Goal: Find specific page/section: Find specific page/section

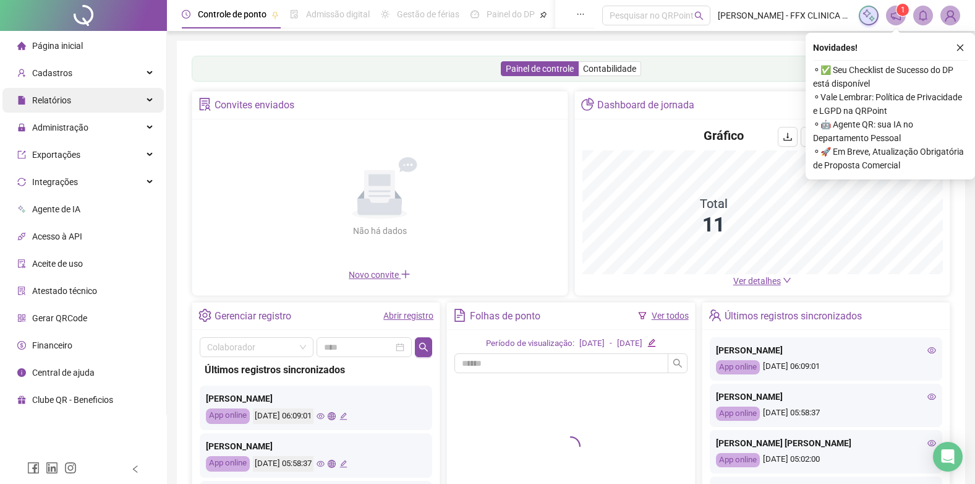
click at [78, 95] on div "Relatórios" at bounding box center [82, 100] width 161 height 25
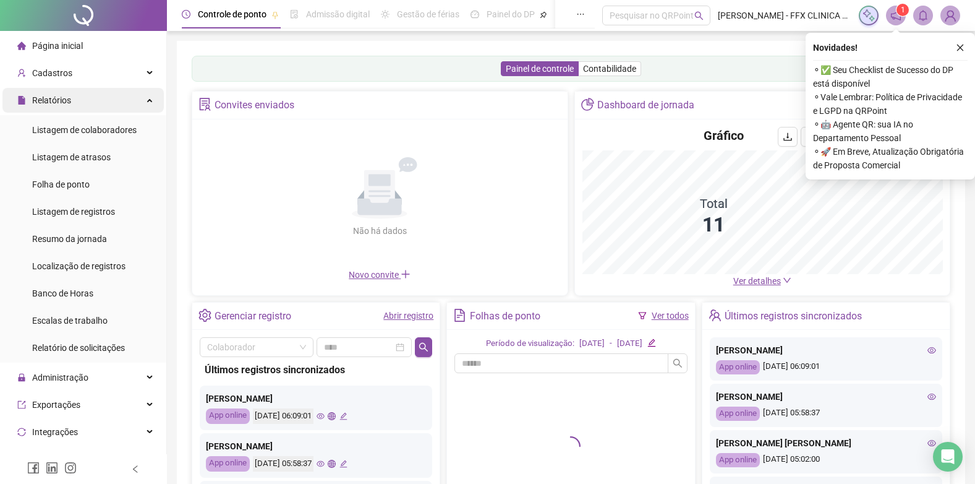
click at [78, 95] on div "Relatórios" at bounding box center [82, 100] width 161 height 25
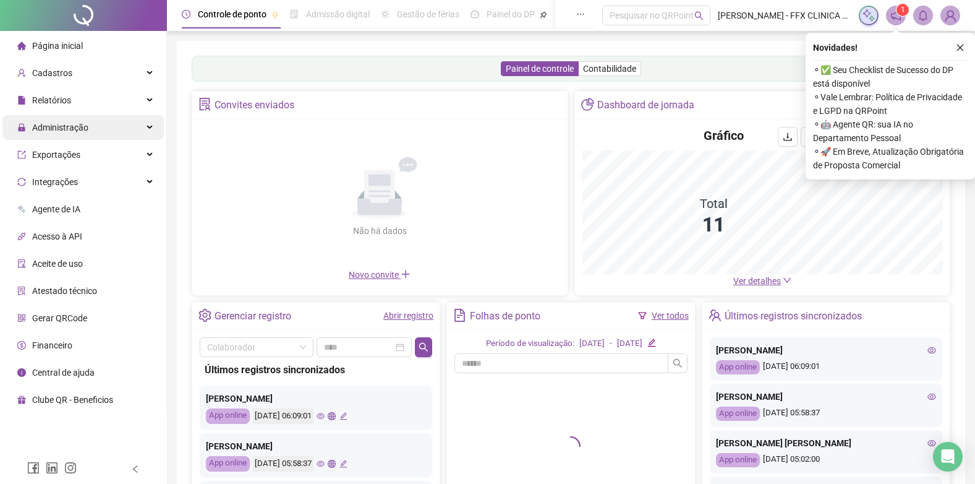
click at [76, 129] on span "Administração" at bounding box center [60, 127] width 56 height 10
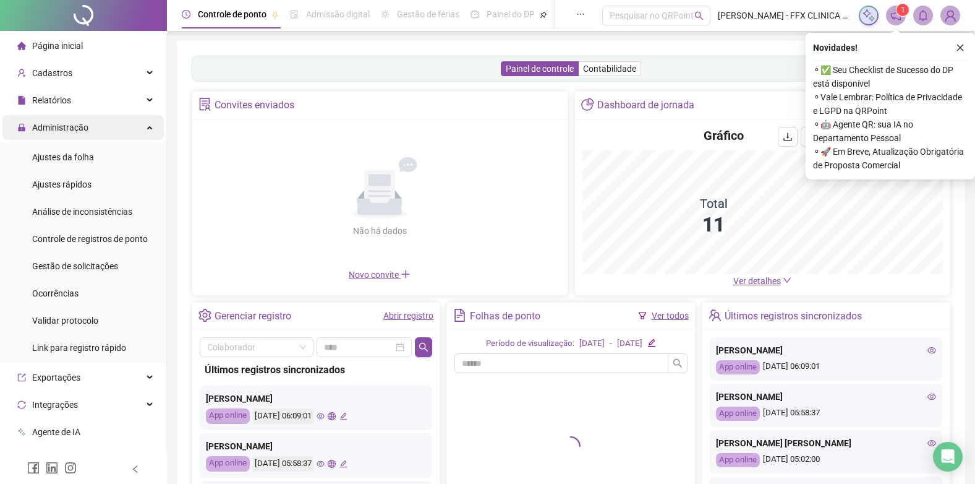
click at [76, 129] on span "Administração" at bounding box center [60, 127] width 56 height 10
